Goal: Find specific page/section: Find specific page/section

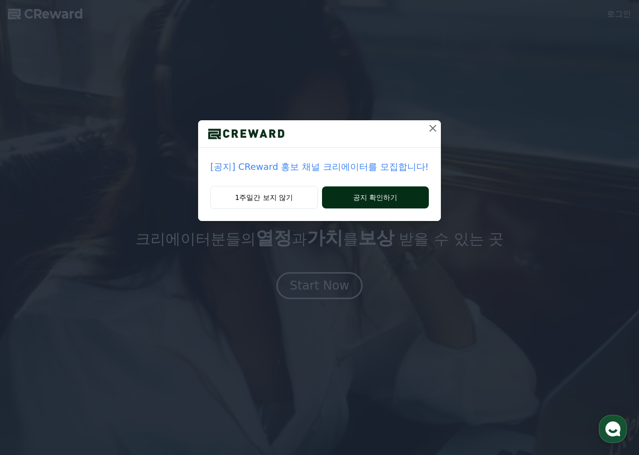
click at [375, 206] on button "공지 확인하기" at bounding box center [375, 197] width 107 height 22
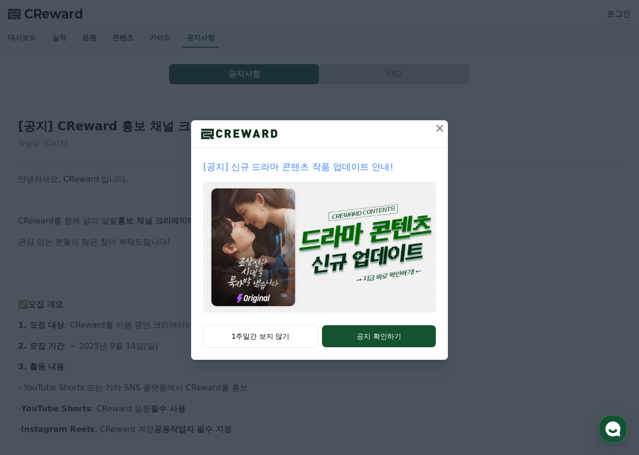
click at [441, 128] on icon at bounding box center [439, 128] width 7 height 7
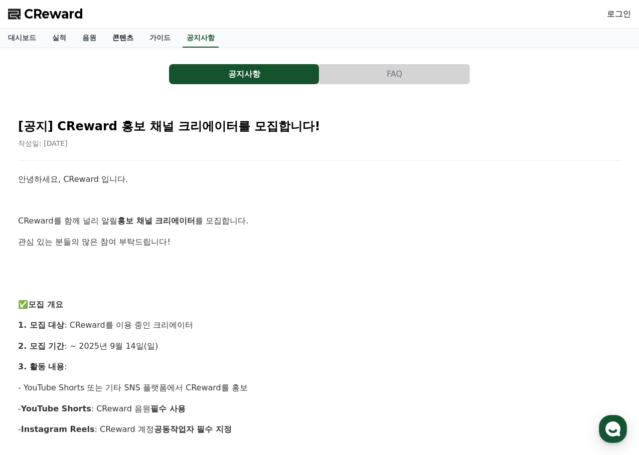
click at [114, 36] on link "콘텐츠" at bounding box center [122, 38] width 37 height 19
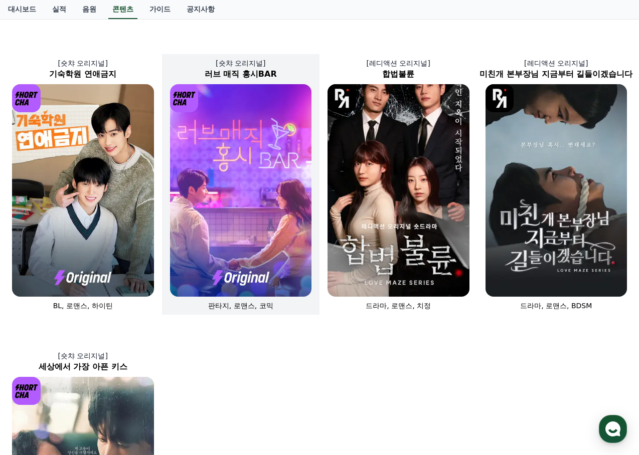
scroll to position [200, 0]
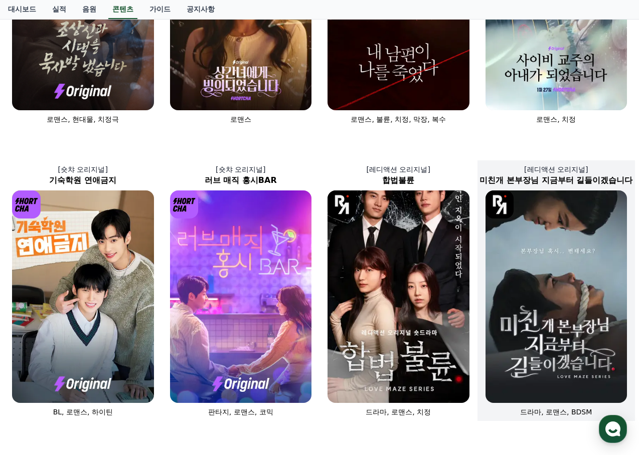
click at [591, 280] on img at bounding box center [556, 296] width 142 height 213
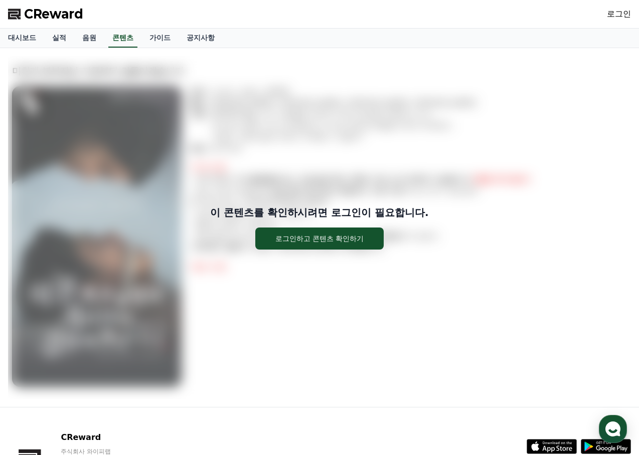
drag, startPoint x: 318, startPoint y: 272, endPoint x: 309, endPoint y: 254, distance: 19.7
click at [318, 272] on div "이 콘텐츠를 확인하시려면 로그인이 필요합니다. 로그인하고 콘텐츠 확인하기" at bounding box center [319, 227] width 623 height 343
